Goal: Transaction & Acquisition: Purchase product/service

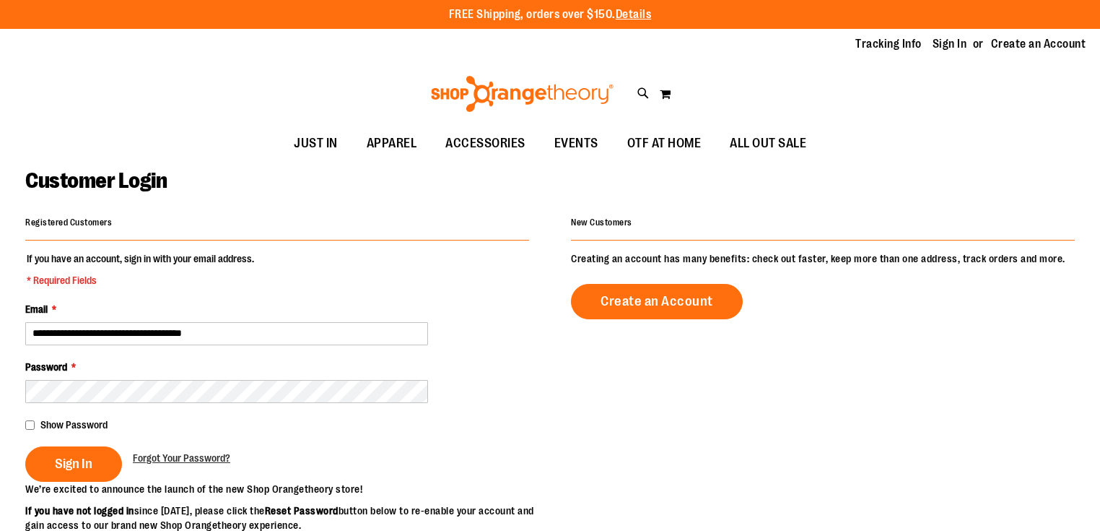
type input "**********"
click at [35, 419] on div "Show Password" at bounding box center [277, 424] width 504 height 14
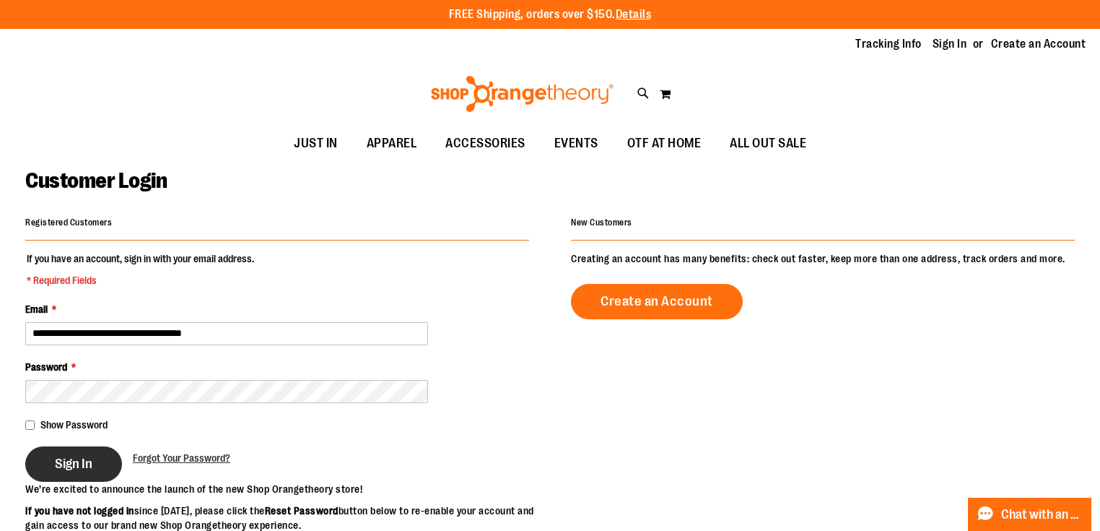
click at [55, 459] on span "Sign In" at bounding box center [74, 463] width 38 height 16
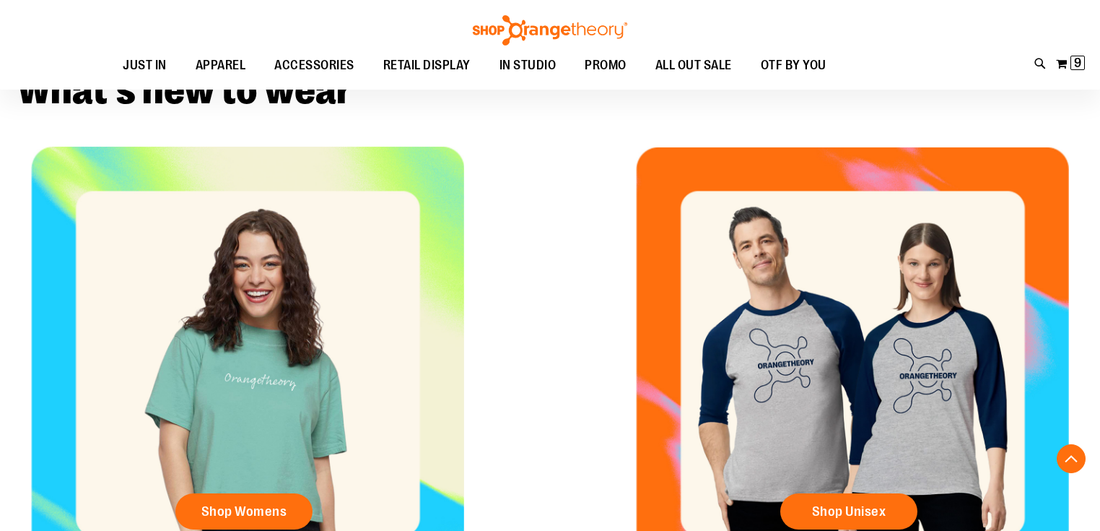
scroll to position [577, 0]
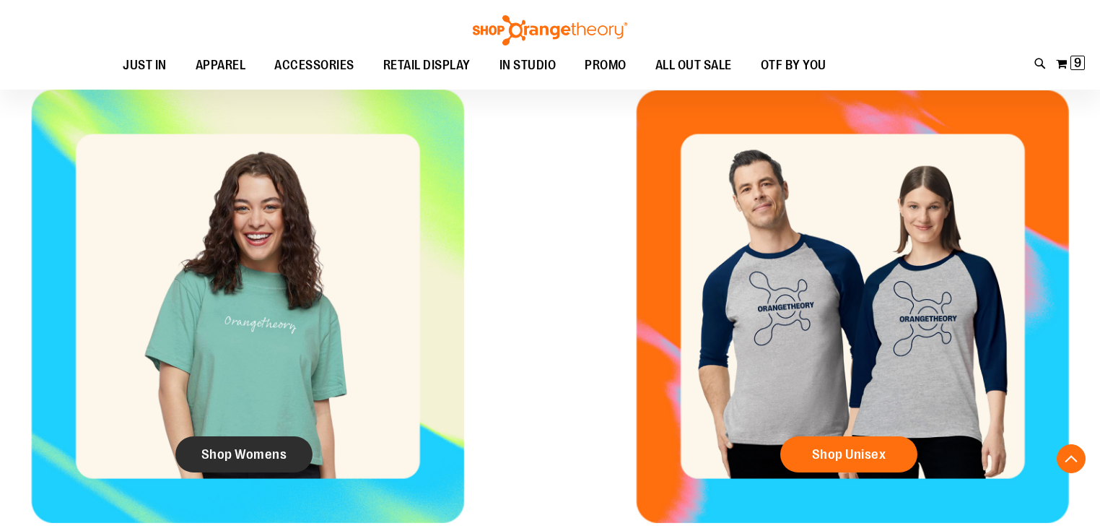
click at [266, 453] on span "Shop Womens" at bounding box center [244, 454] width 86 height 16
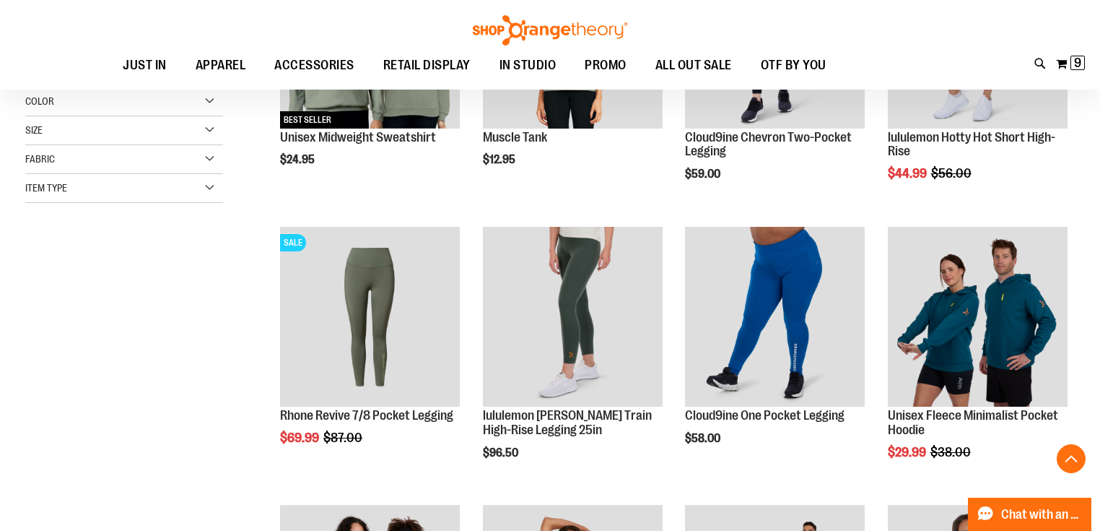
scroll to position [346, 0]
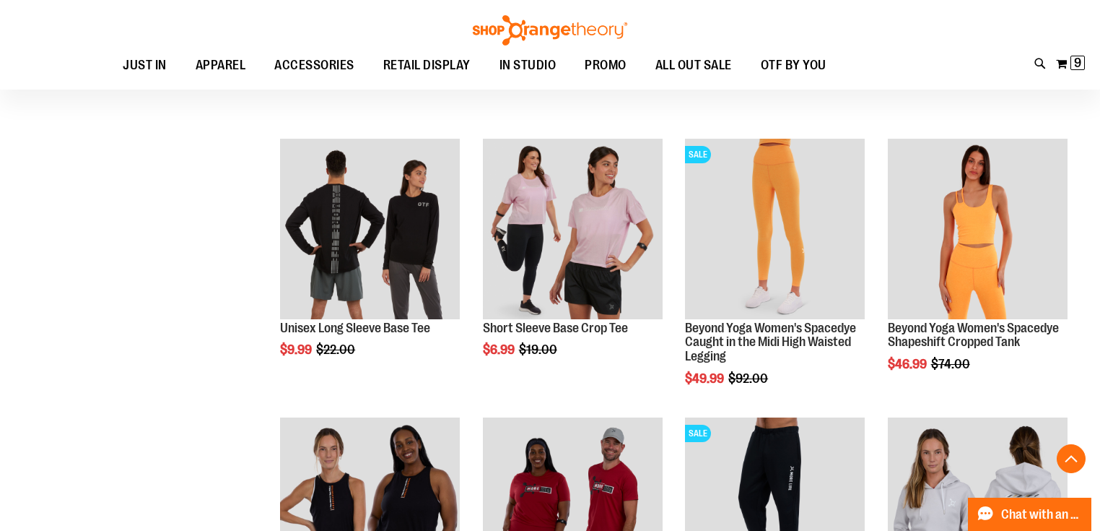
scroll to position [1270, 0]
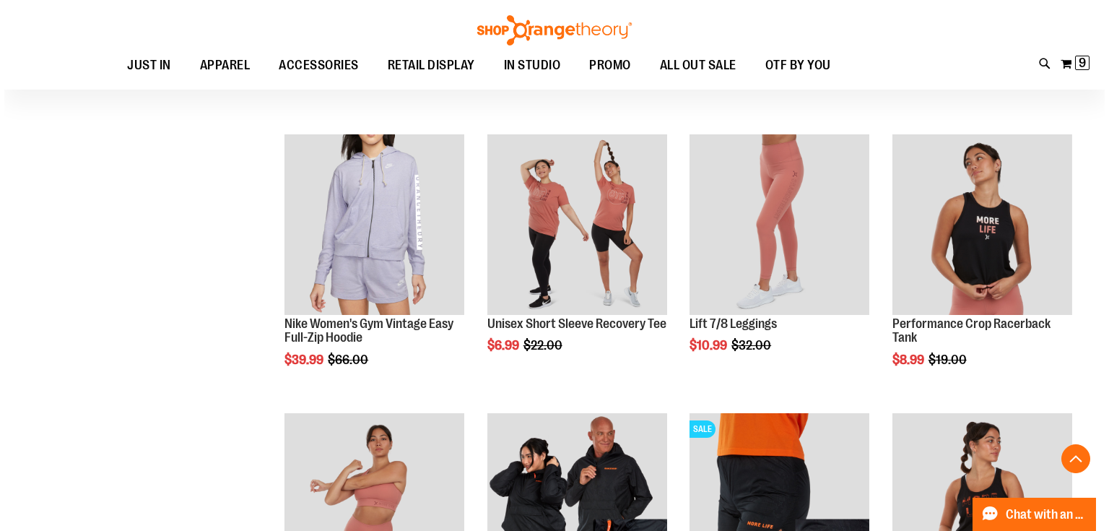
scroll to position [1848, 0]
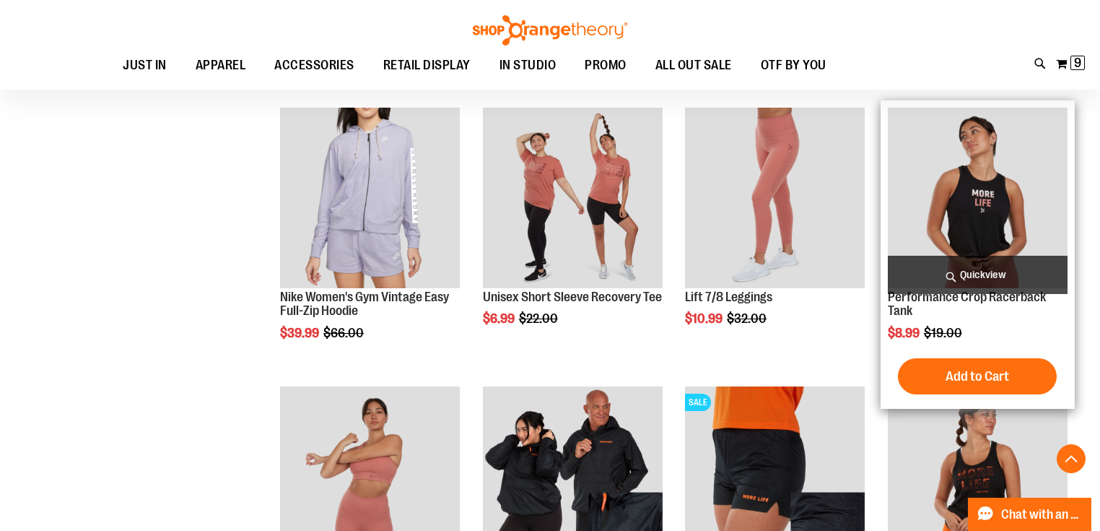
click at [1004, 267] on span "Quickview" at bounding box center [978, 275] width 180 height 38
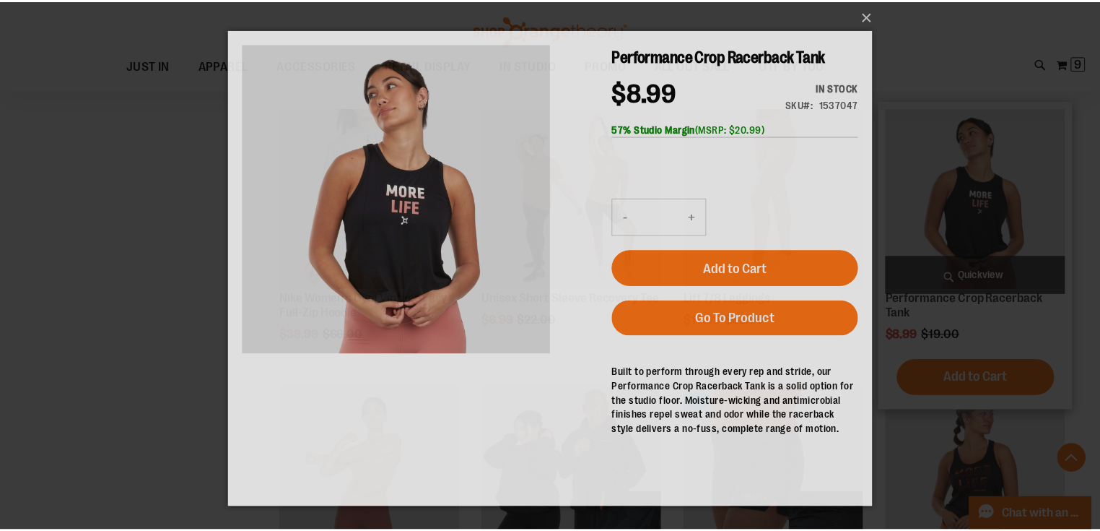
scroll to position [0, 0]
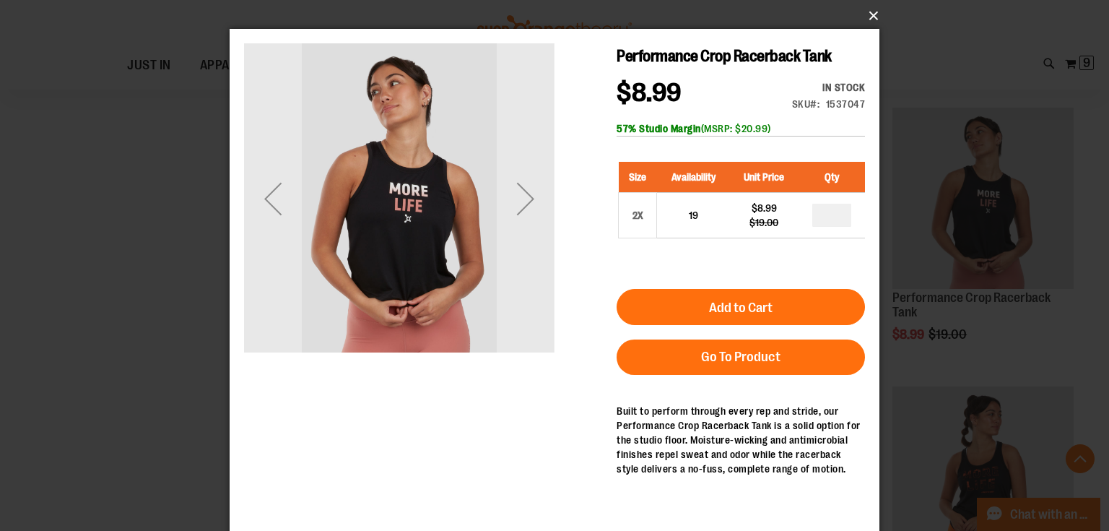
click at [866, 16] on button "×" at bounding box center [559, 16] width 650 height 32
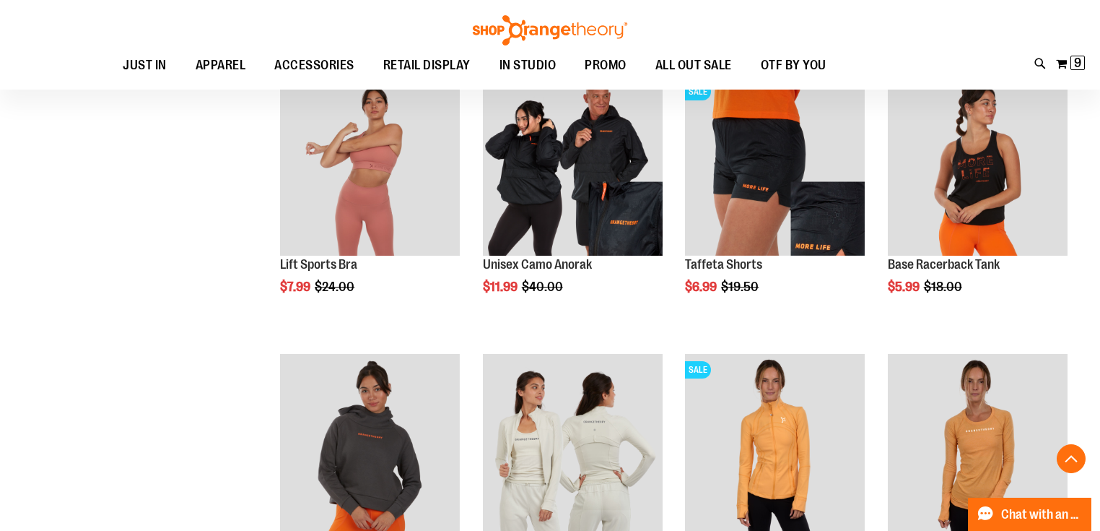
scroll to position [2367, 0]
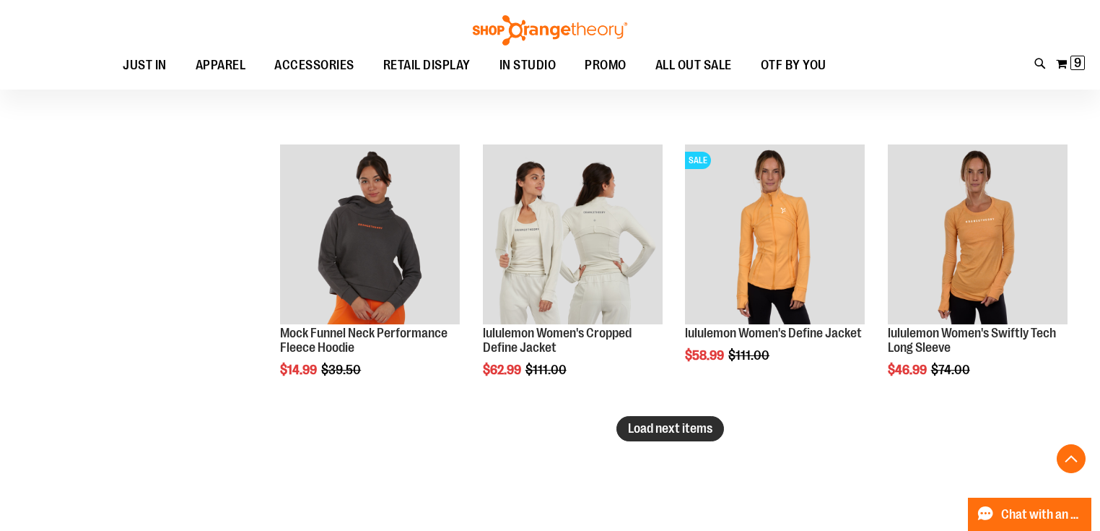
click at [650, 435] on button "Load next items" at bounding box center [670, 428] width 108 height 25
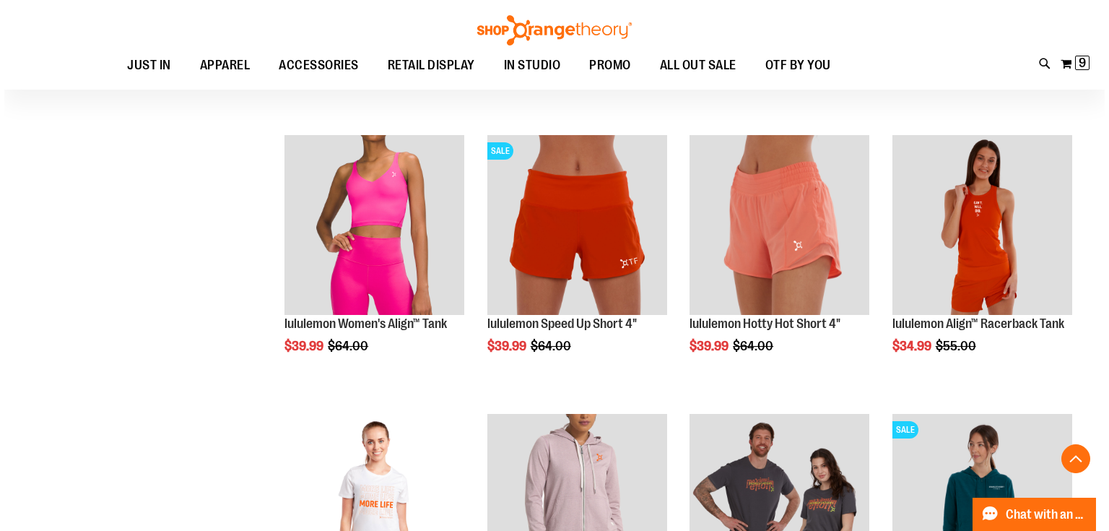
scroll to position [2887, 0]
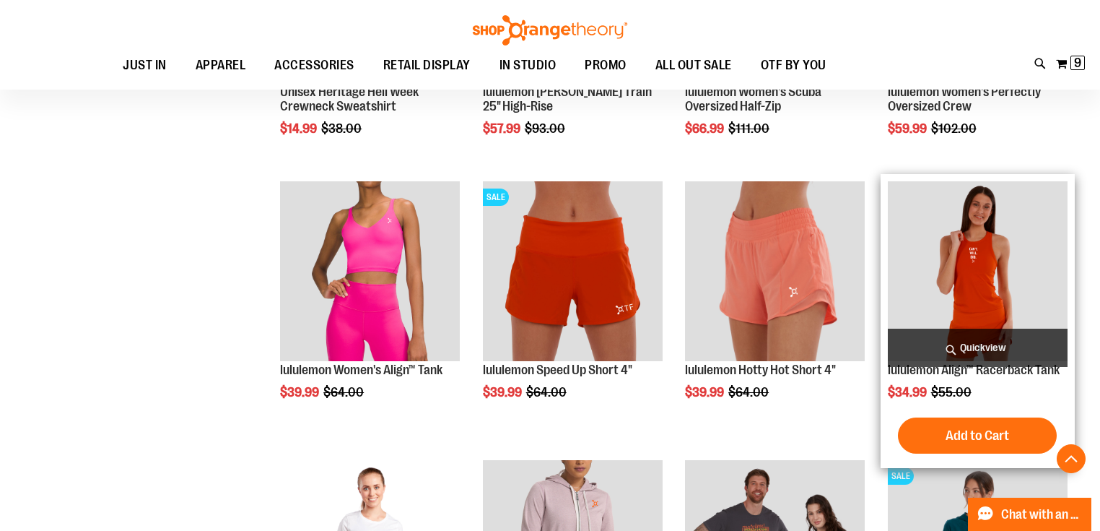
click at [988, 341] on span "Quickview" at bounding box center [978, 347] width 180 height 38
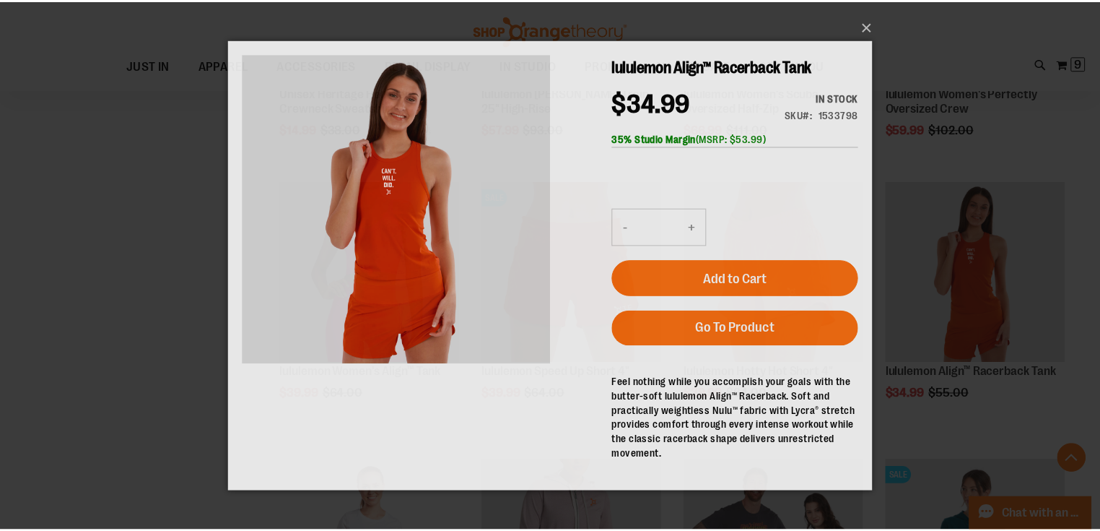
scroll to position [0, 0]
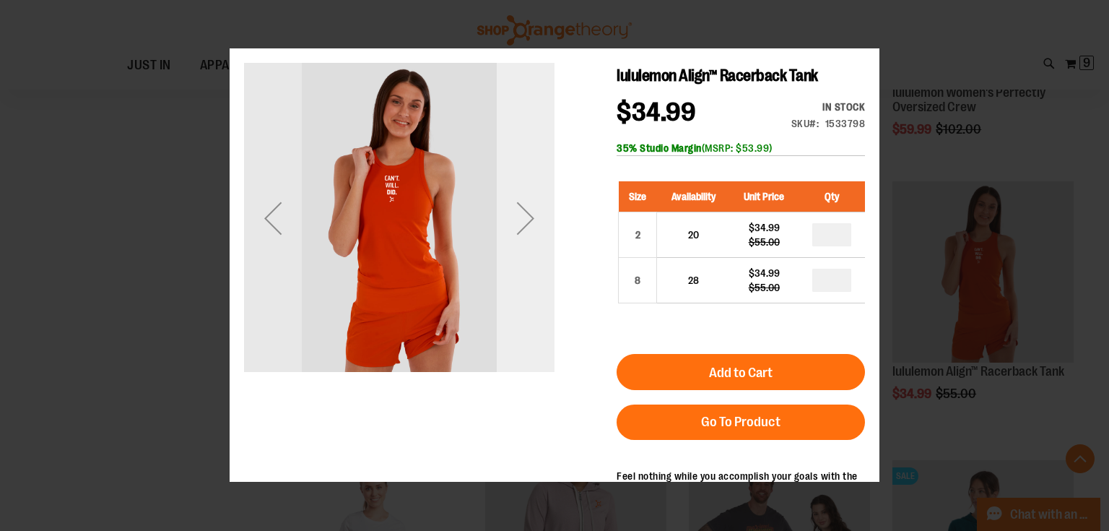
click at [515, 223] on div "Next" at bounding box center [526, 218] width 58 height 58
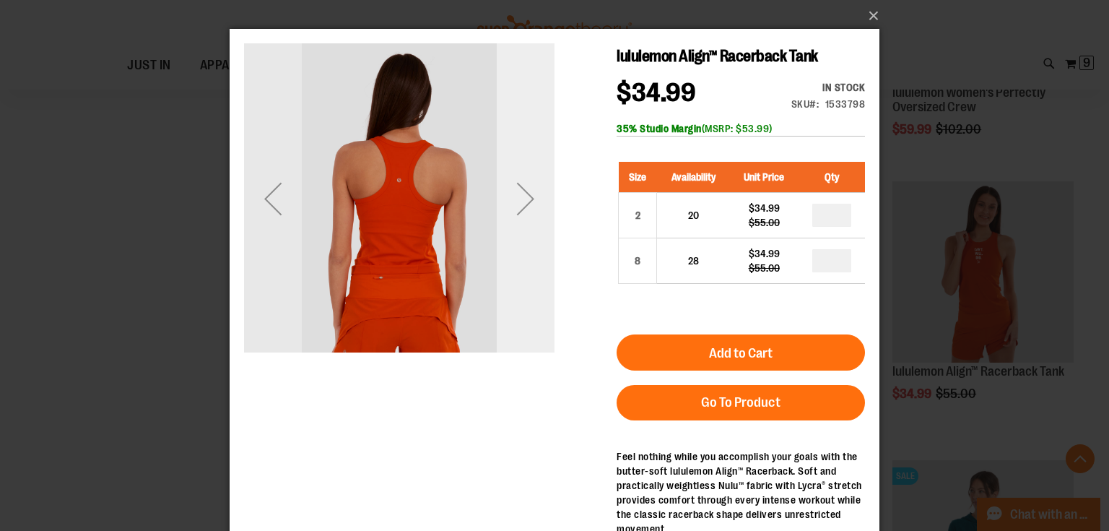
click at [518, 224] on div "Next" at bounding box center [526, 199] width 58 height 58
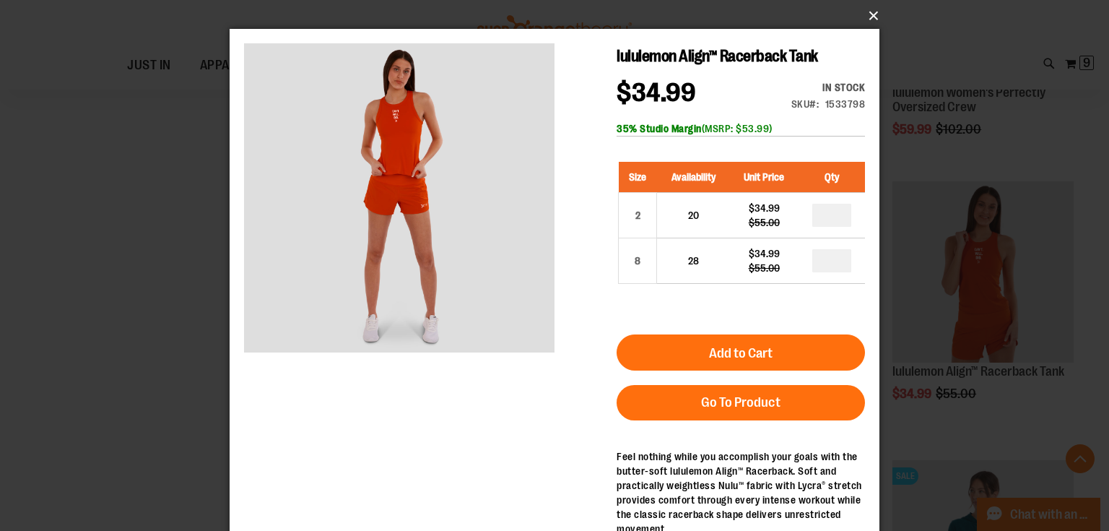
click at [859, 18] on button "×" at bounding box center [559, 16] width 650 height 32
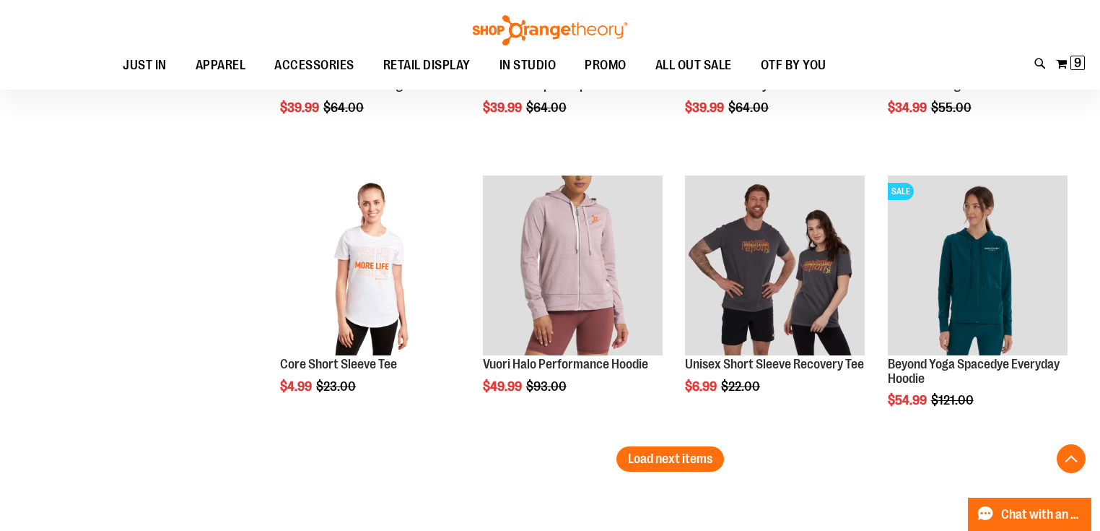
scroll to position [3176, 0]
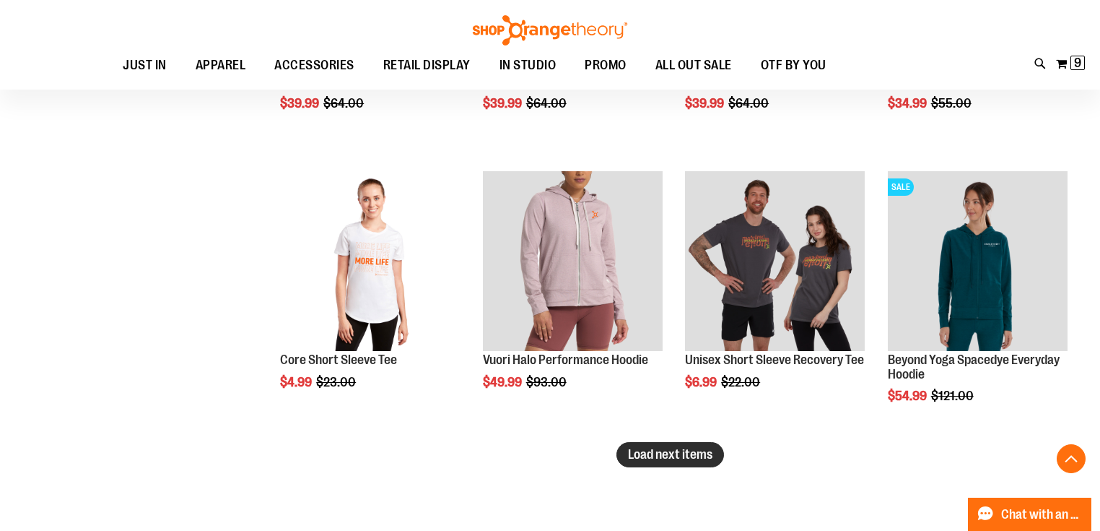
click at [689, 453] on span "Load next items" at bounding box center [670, 454] width 84 height 14
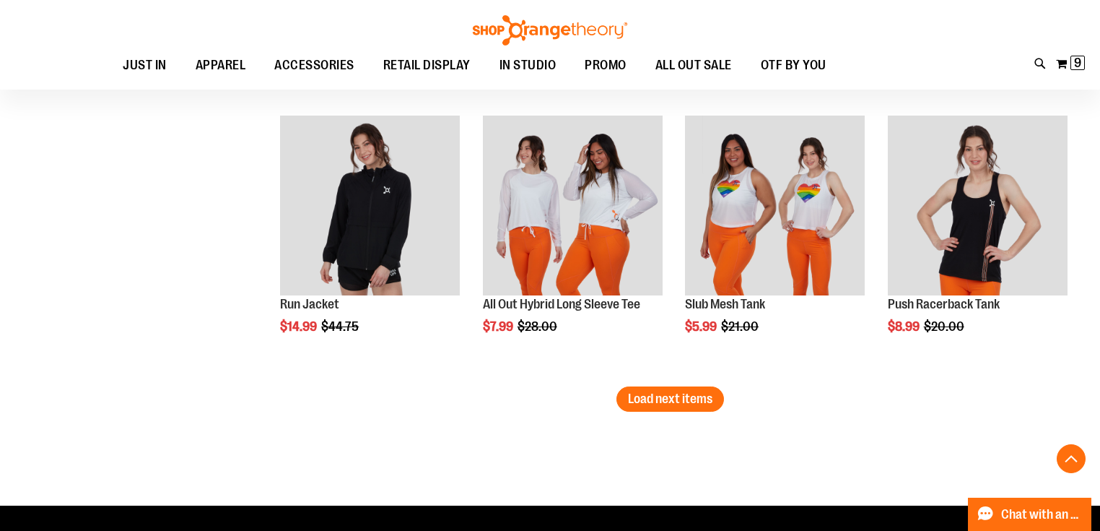
scroll to position [4215, 0]
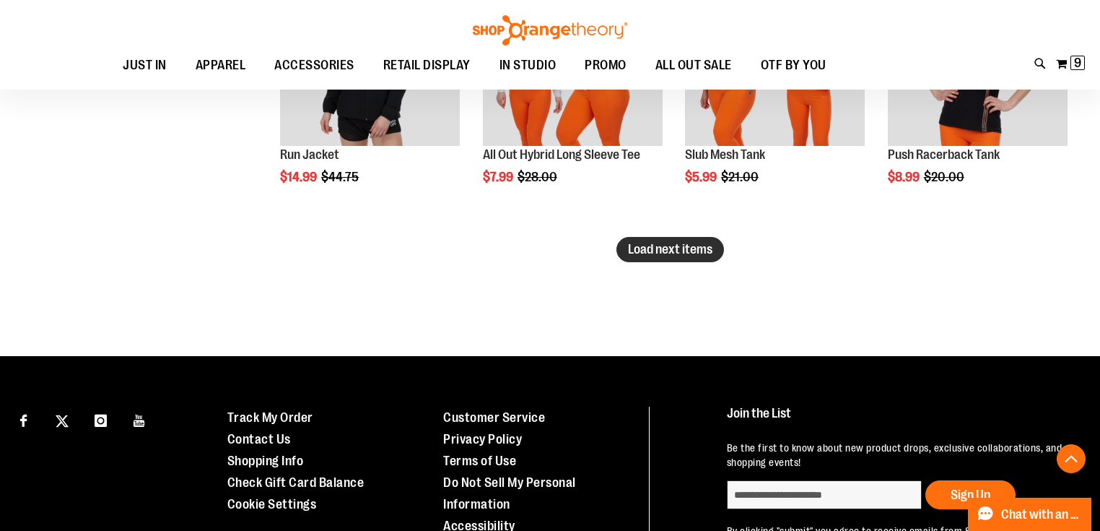
click at [639, 254] on span "Load next items" at bounding box center [670, 249] width 84 height 14
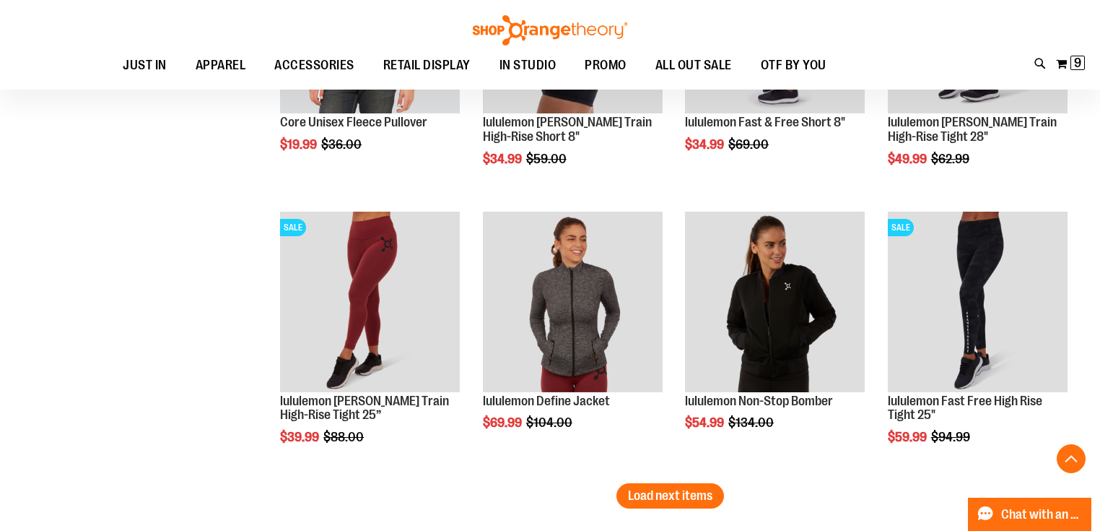
scroll to position [4908, 0]
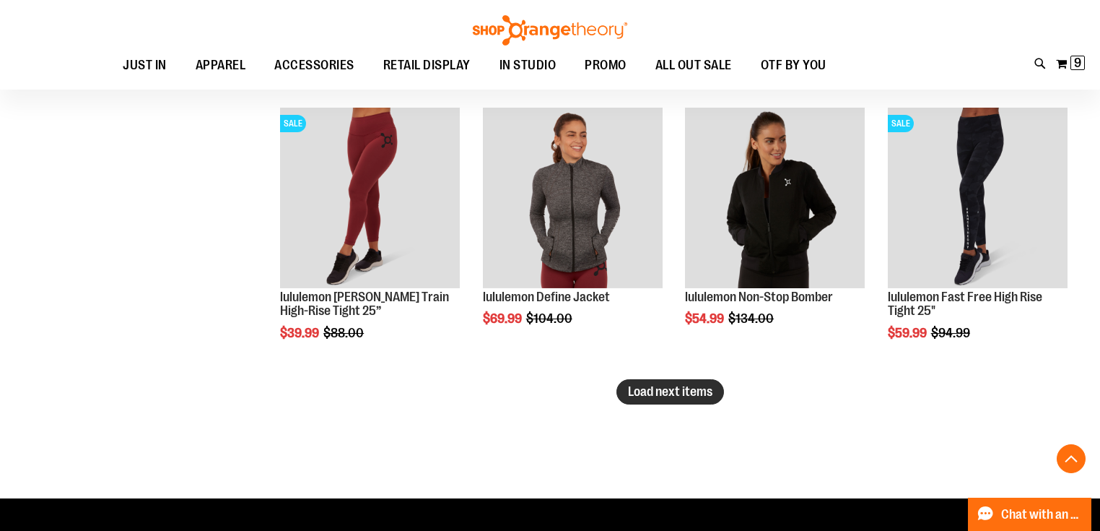
click at [651, 395] on span "Load next items" at bounding box center [670, 391] width 84 height 14
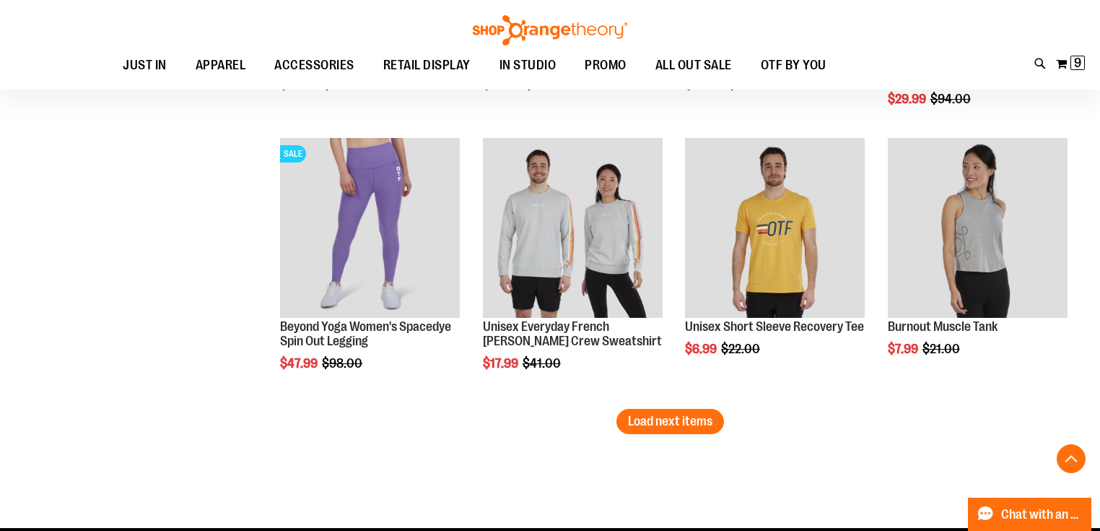
scroll to position [5716, 0]
